Goal: Transaction & Acquisition: Purchase product/service

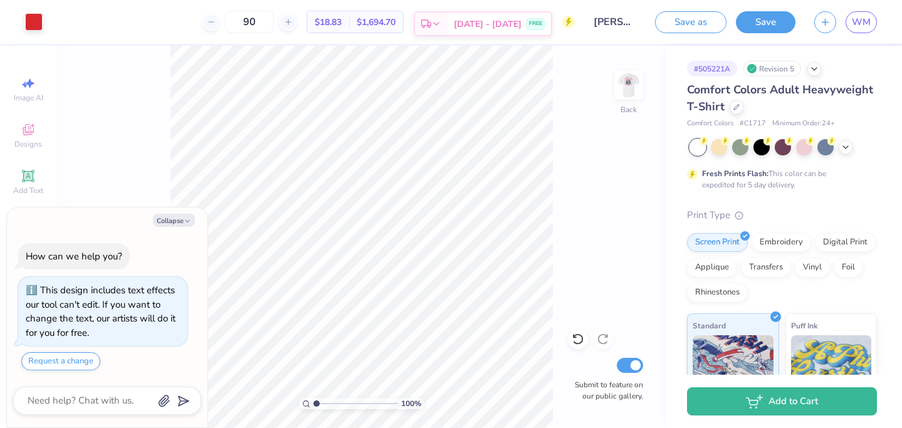
click at [515, 29] on span "[DATE] - [DATE]" at bounding box center [488, 24] width 68 height 13
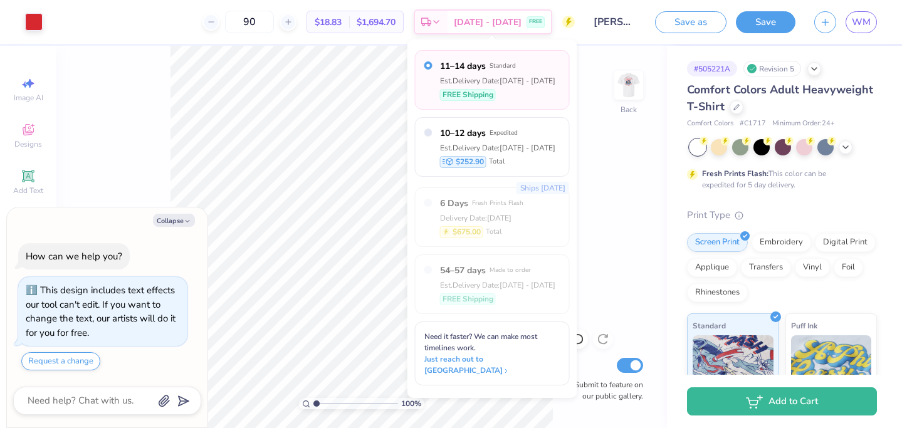
click at [539, 96] on div "FREE Shipping" at bounding box center [497, 95] width 115 height 12
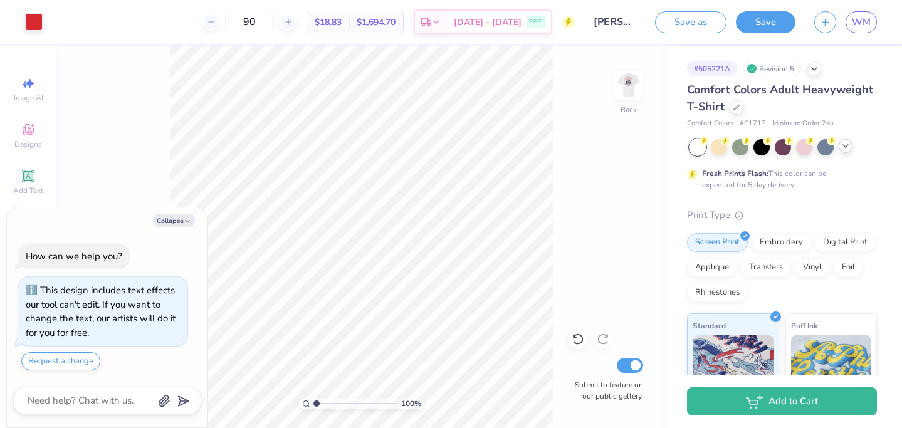
click at [844, 146] on icon at bounding box center [846, 146] width 10 height 10
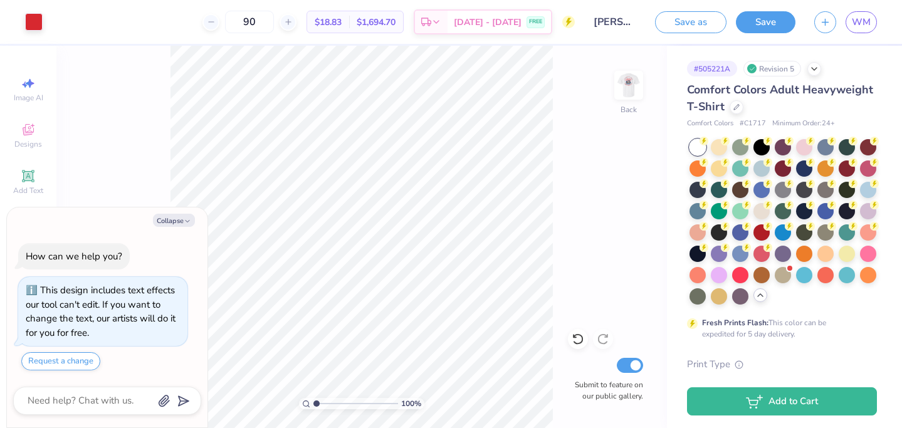
click at [683, 265] on div "# 505221A Revision 5 Comfort Colors Adult Heavyweight T-Shirt Comfort Colors # …" at bounding box center [784, 396] width 235 height 700
click at [763, 301] on div at bounding box center [783, 221] width 187 height 165
click at [762, 293] on icon at bounding box center [760, 295] width 10 height 10
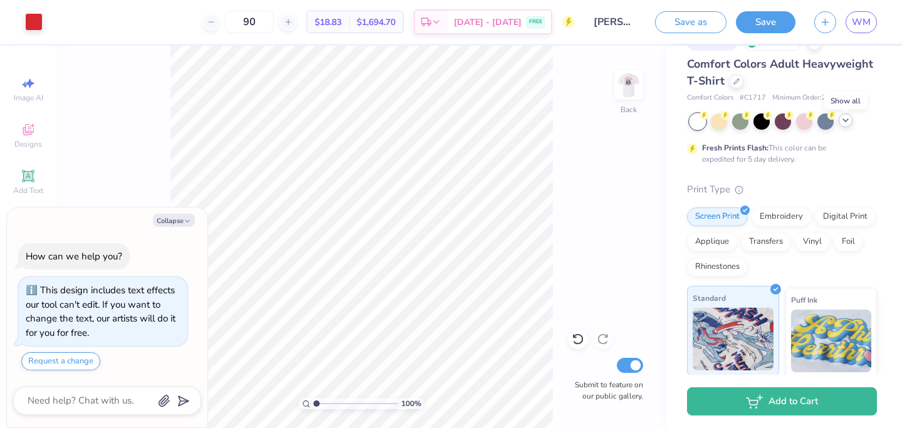
scroll to position [36, 0]
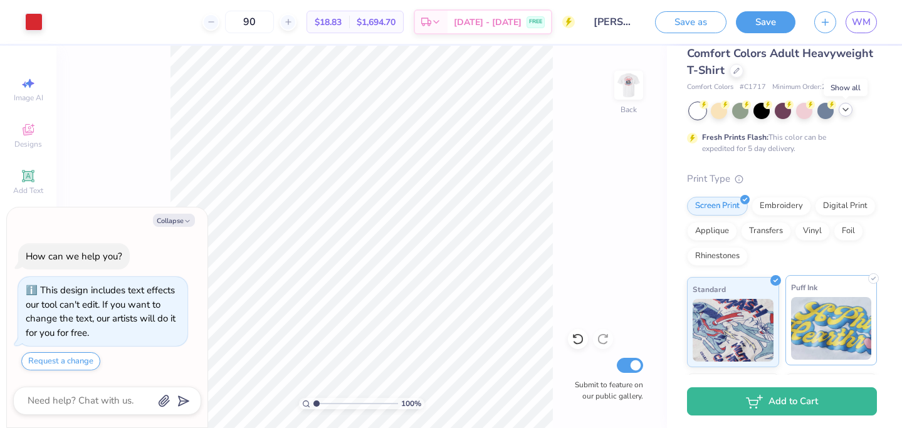
click at [821, 305] on img at bounding box center [831, 328] width 81 height 63
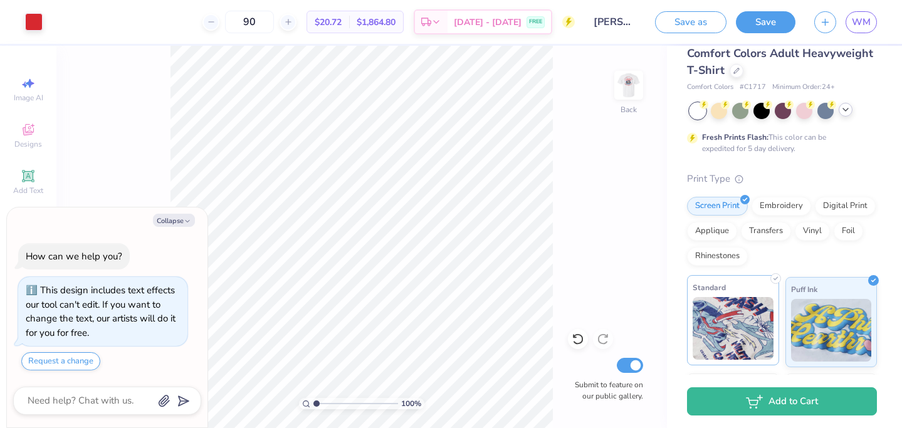
click at [718, 317] on img at bounding box center [733, 328] width 81 height 63
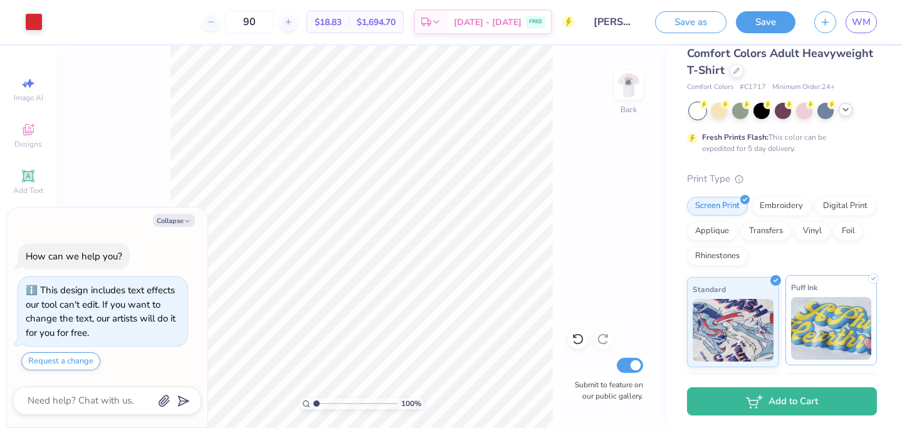
click at [825, 332] on img at bounding box center [831, 328] width 81 height 63
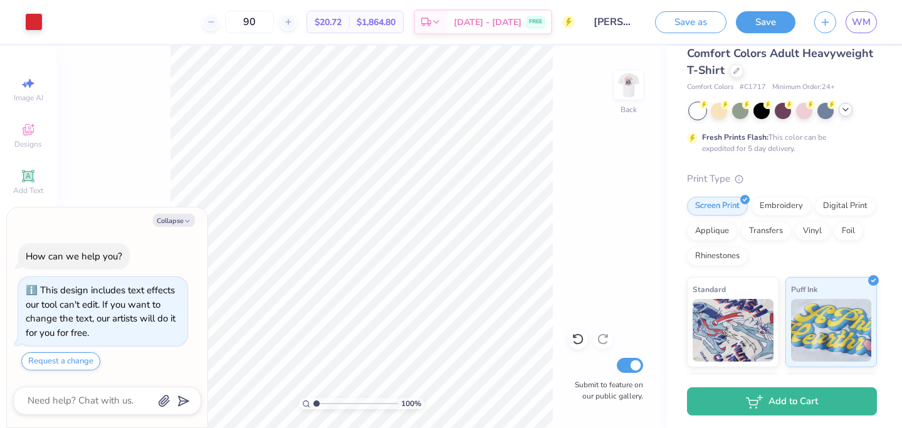
click at [172, 210] on div "Collapse How can we help you? This design includes text effects our tool can't …" at bounding box center [107, 317] width 201 height 221
click at [172, 223] on button "Collapse" at bounding box center [174, 220] width 42 height 13
type textarea "x"
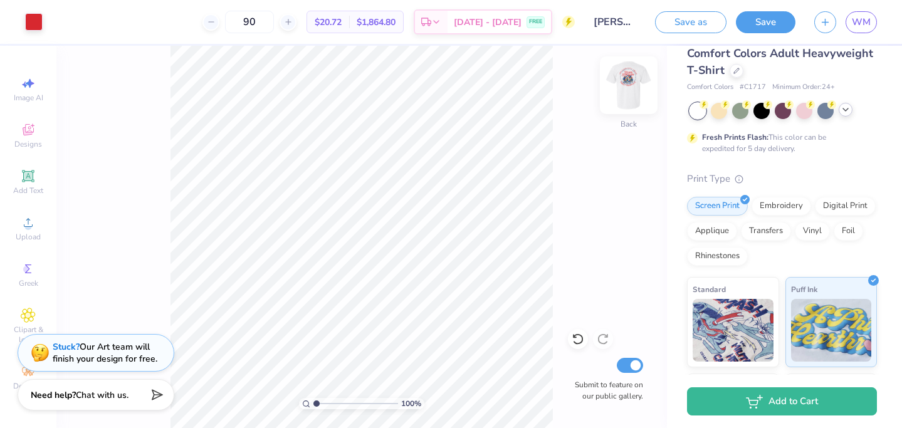
click at [638, 82] on img at bounding box center [629, 85] width 50 height 50
click at [740, 300] on img at bounding box center [733, 328] width 81 height 63
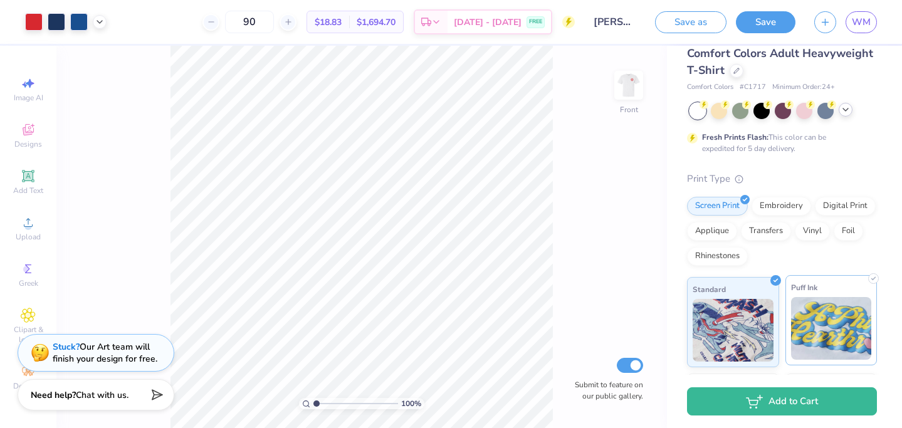
click at [818, 312] on img at bounding box center [831, 328] width 81 height 63
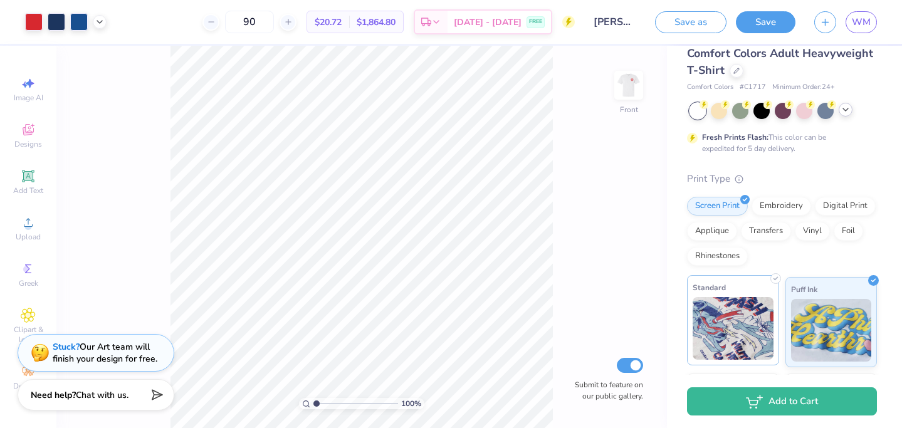
click at [755, 313] on img at bounding box center [733, 328] width 81 height 63
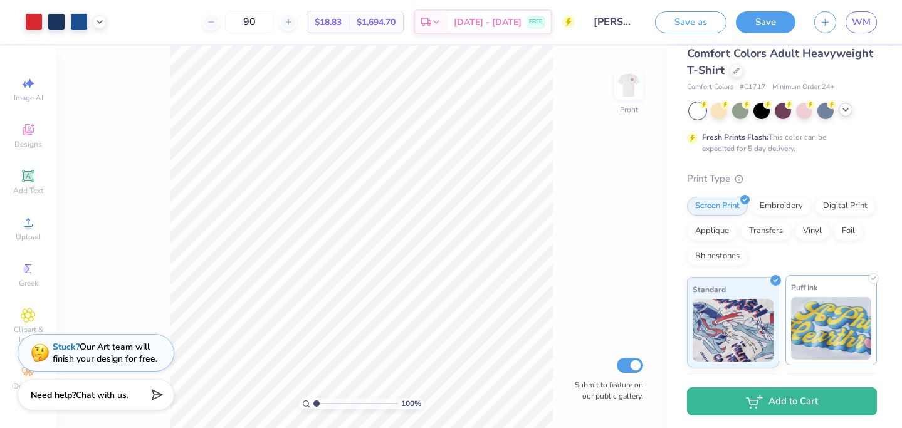
click at [853, 313] on img at bounding box center [831, 328] width 81 height 63
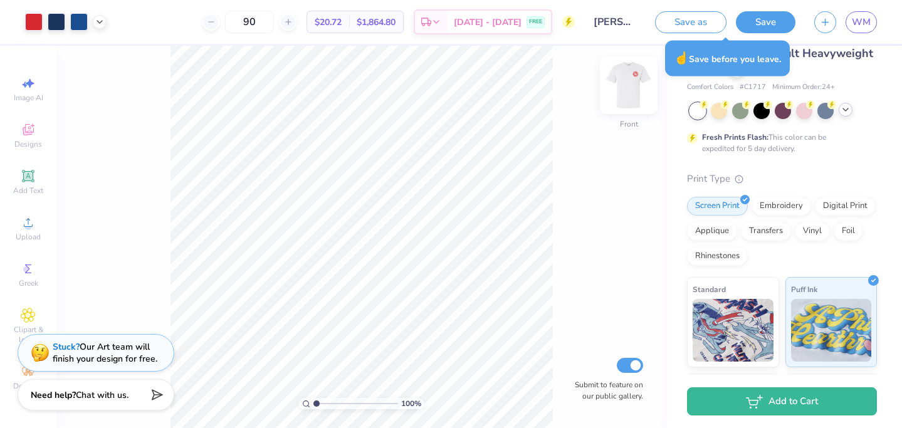
click at [622, 97] on img at bounding box center [629, 85] width 50 height 50
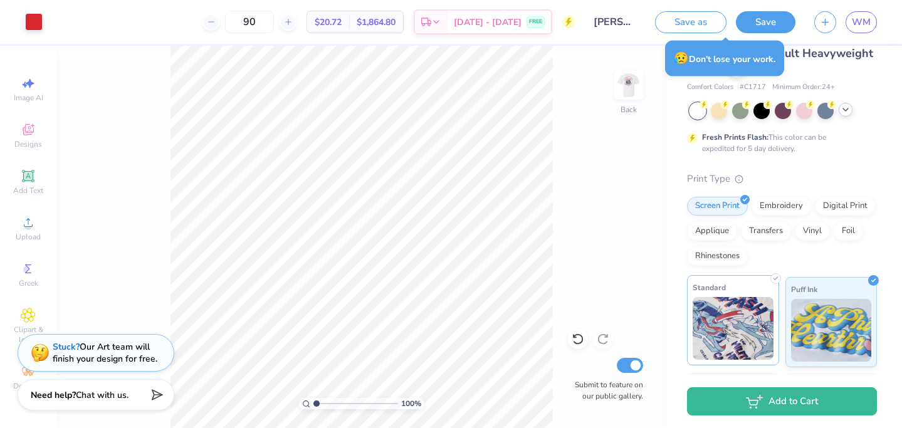
click at [736, 312] on img at bounding box center [733, 328] width 81 height 63
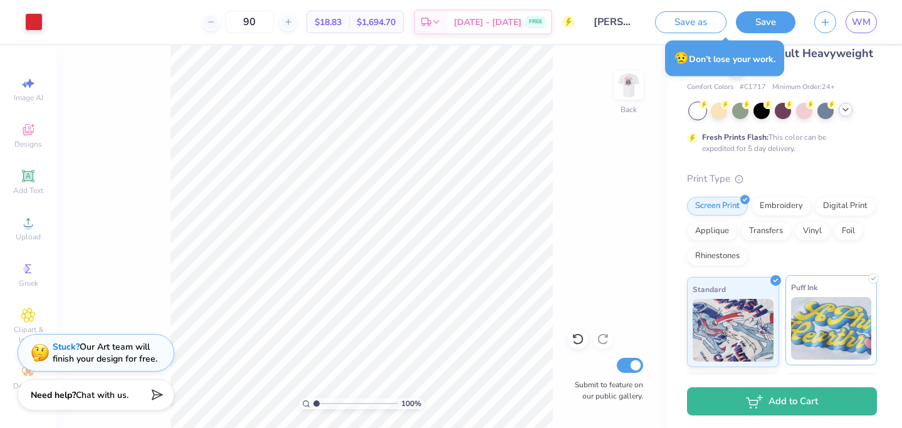
click at [812, 310] on img at bounding box center [831, 328] width 81 height 63
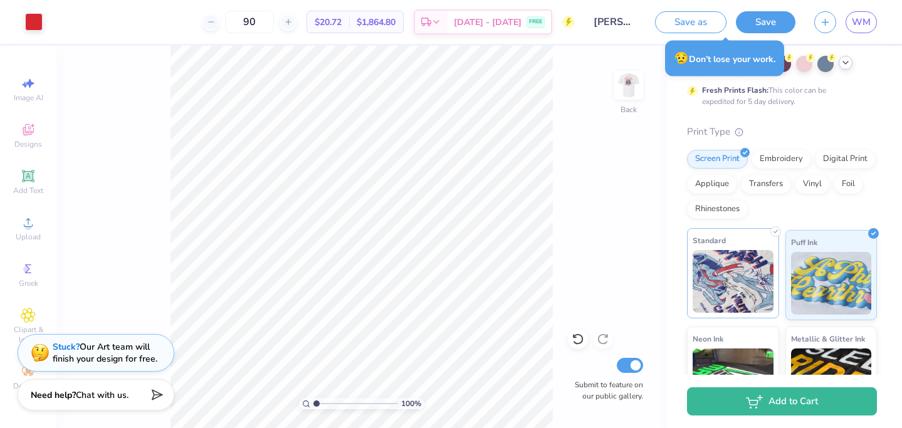
scroll to position [0, 0]
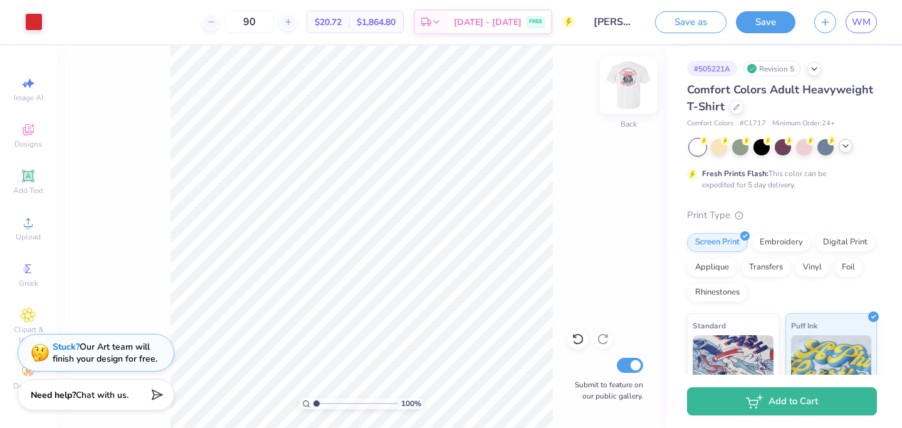
click at [632, 89] on img at bounding box center [629, 85] width 50 height 50
click at [741, 345] on img at bounding box center [733, 365] width 81 height 63
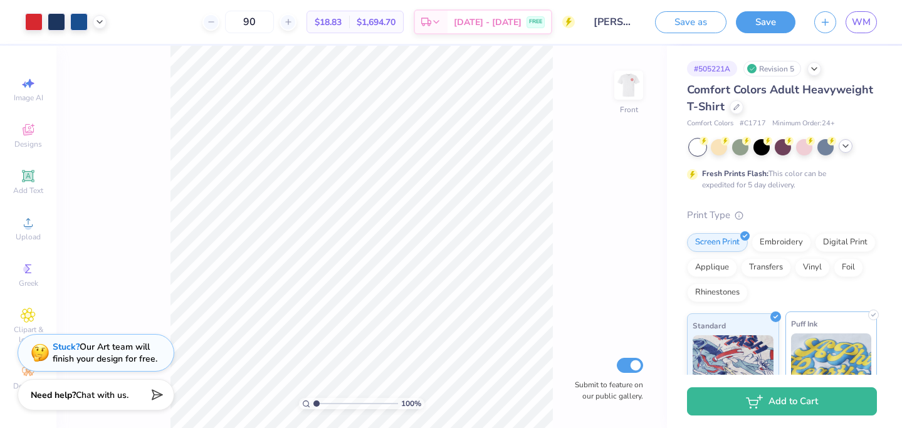
click at [849, 346] on img at bounding box center [831, 365] width 81 height 63
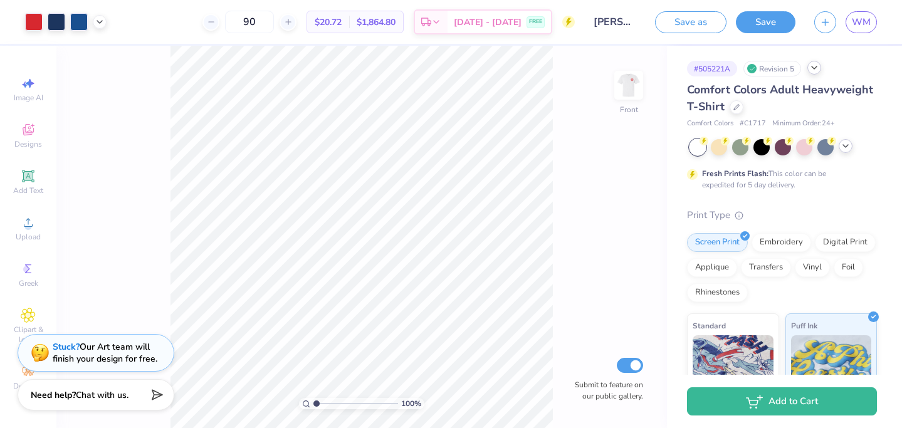
click at [821, 71] on div at bounding box center [814, 68] width 14 height 14
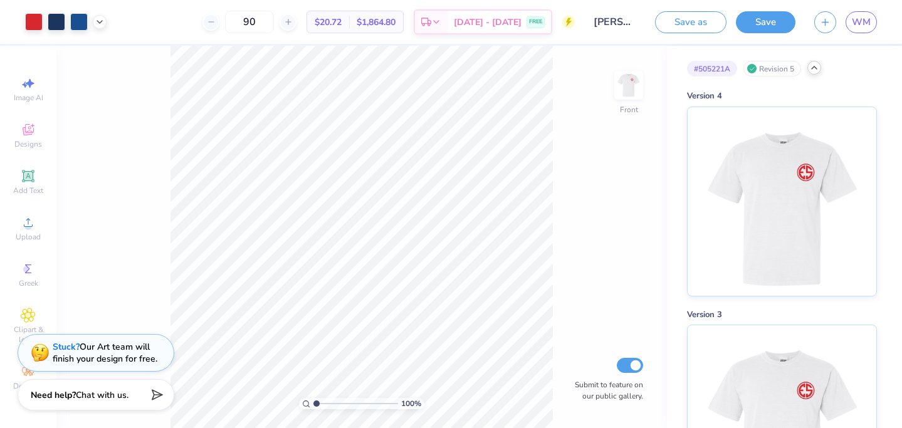
click at [817, 66] on icon at bounding box center [814, 68] width 10 height 10
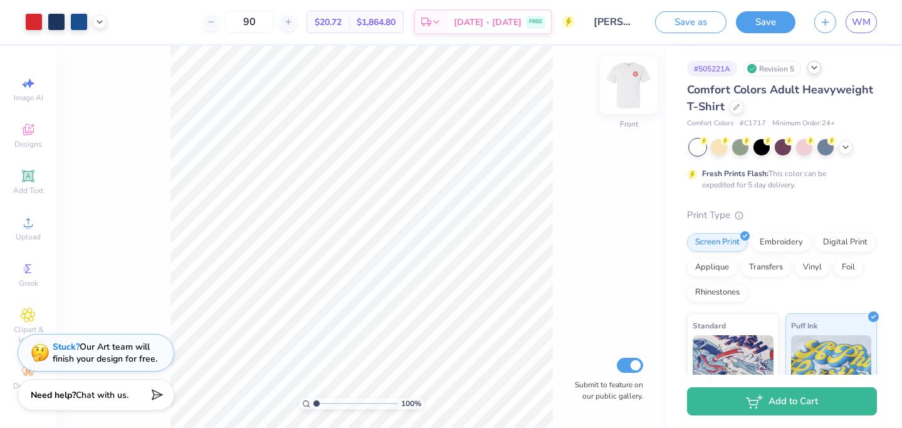
click at [617, 93] on img at bounding box center [629, 85] width 50 height 50
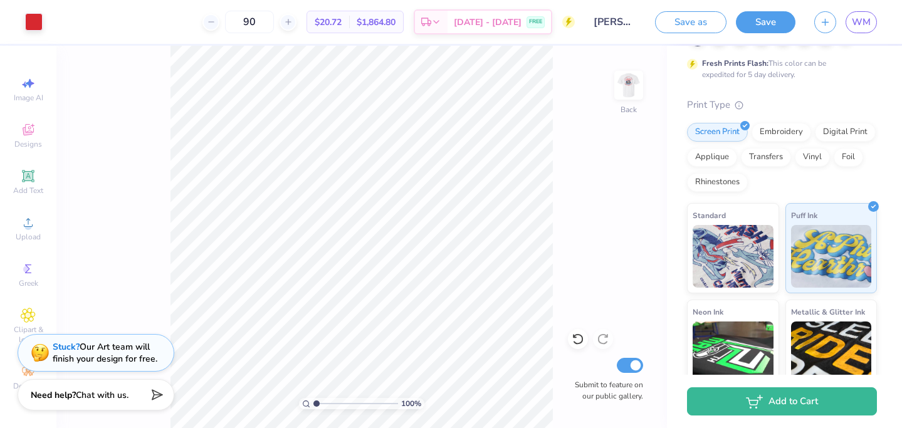
scroll to position [113, 0]
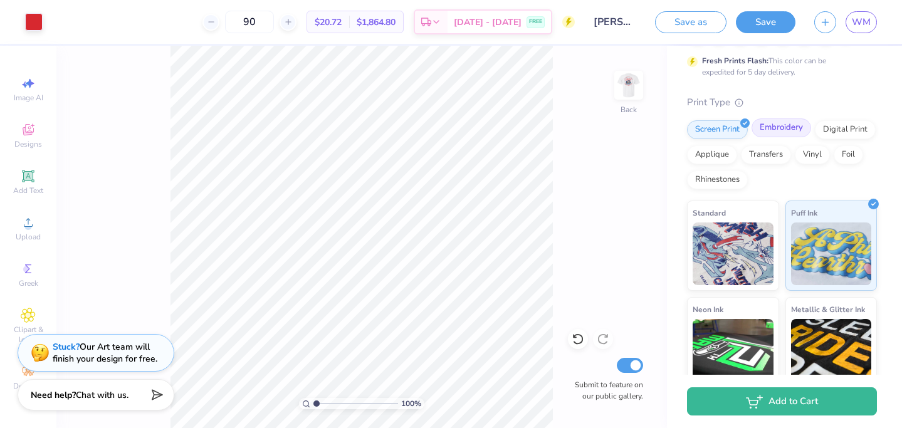
click at [757, 129] on div "Embroidery" at bounding box center [782, 127] width 60 height 19
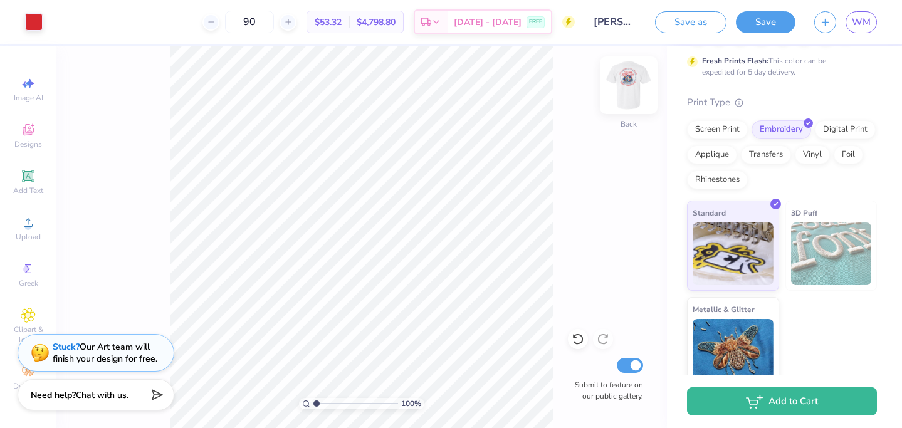
click at [618, 76] on img at bounding box center [629, 85] width 50 height 50
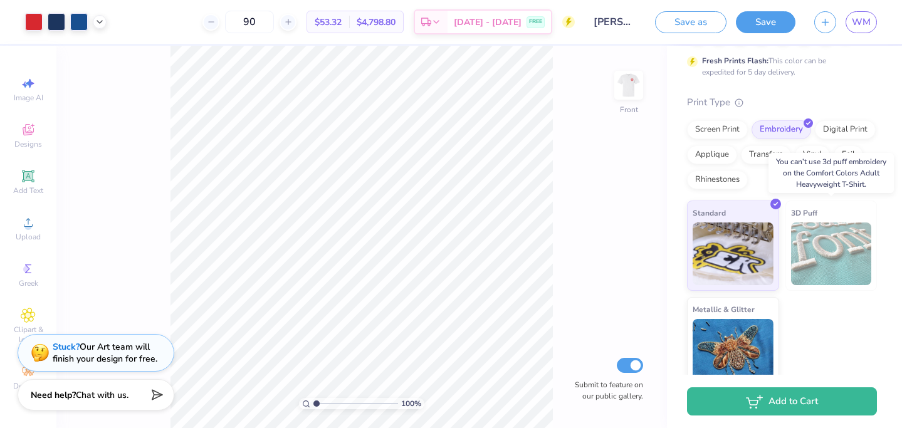
click at [847, 231] on img at bounding box center [831, 254] width 81 height 63
click at [723, 120] on div "Screen Print" at bounding box center [717, 127] width 61 height 19
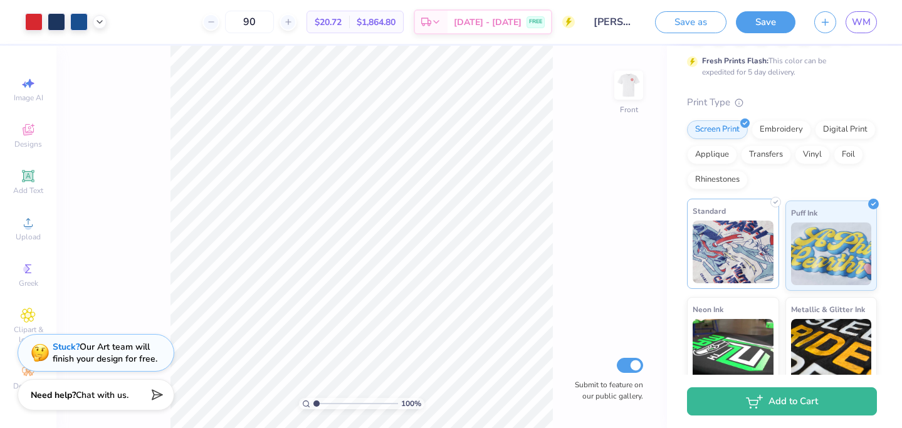
click at [750, 250] on img at bounding box center [733, 252] width 81 height 63
